Goal: Transaction & Acquisition: Purchase product/service

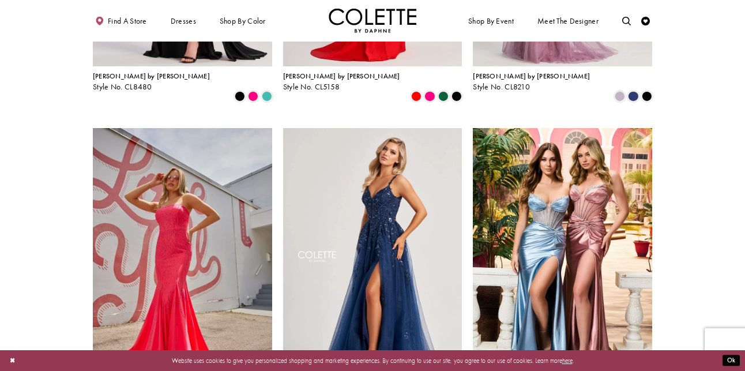
scroll to position [294, 0]
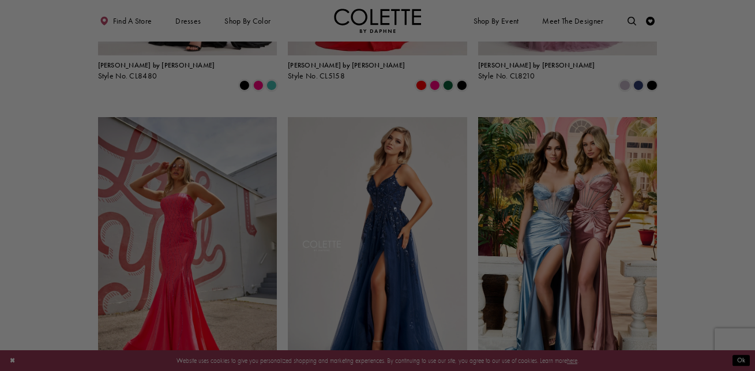
click at [555, 121] on div at bounding box center [381, 187] width 762 height 374
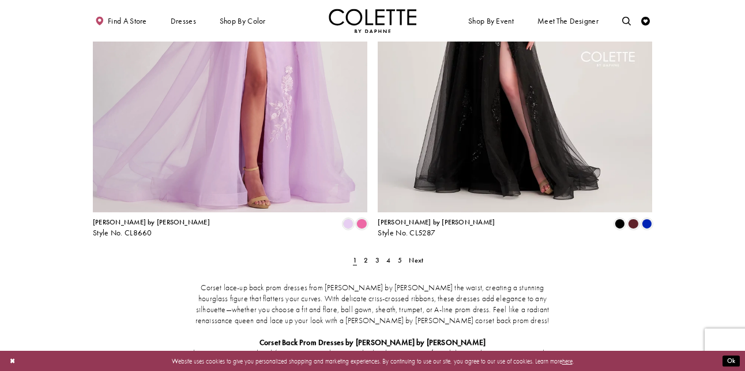
scroll to position [1588, 0]
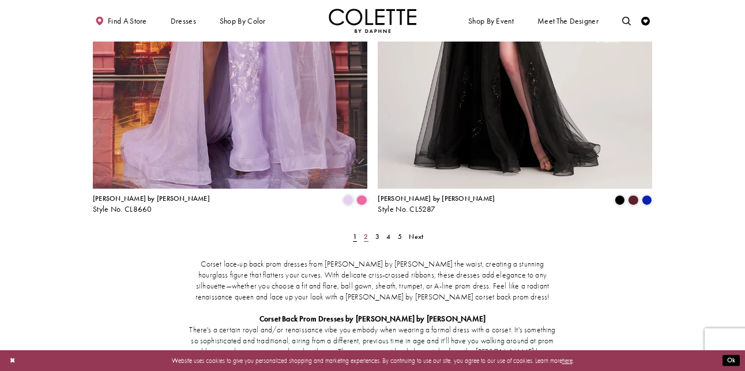
click at [364, 232] on span "2" at bounding box center [366, 236] width 4 height 9
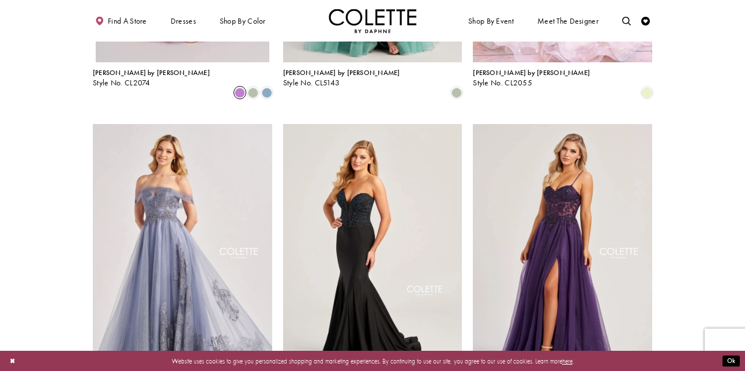
scroll to position [930, 0]
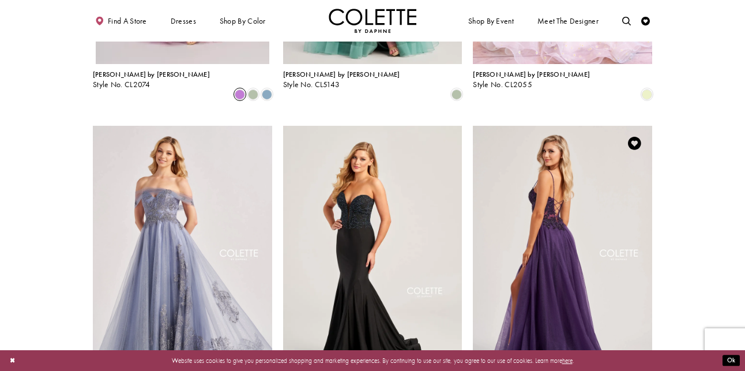
click at [574, 188] on img "Visit Colette by Daphne Style No. CL8280 Page" at bounding box center [562, 256] width 179 height 261
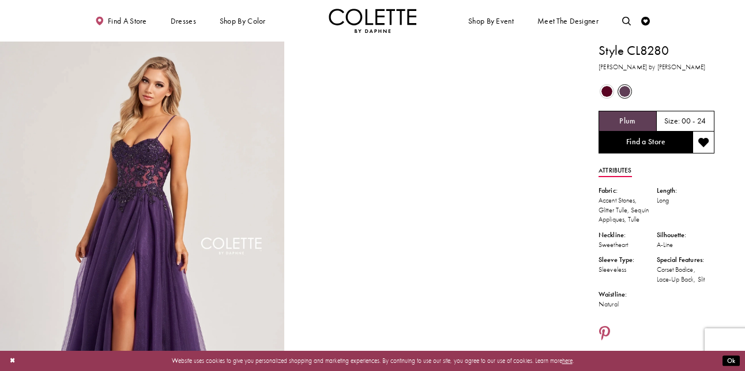
click at [604, 93] on span "Product color controls state depends on size chosen" at bounding box center [606, 91] width 11 height 11
